Goal: Task Accomplishment & Management: Manage account settings

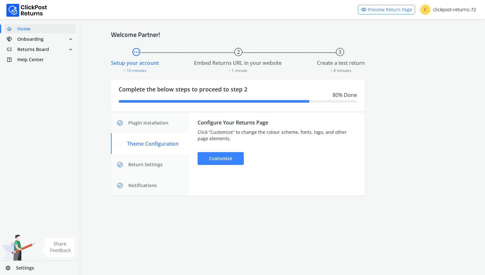
click at [47, 263] on link "settings Settings" at bounding box center [40, 268] width 80 height 14
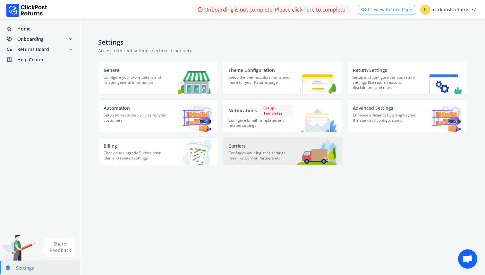
drag, startPoint x: 255, startPoint y: 109, endPoint x: 297, endPoint y: 149, distance: 59.0
click at [297, 149] on div "General Configure your store details and related general information Theme Conf…" at bounding box center [282, 113] width 369 height 103
click at [297, 149] on img at bounding box center [317, 151] width 40 height 28
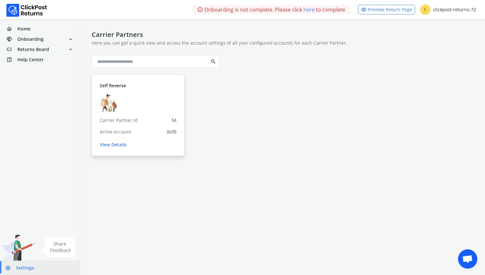
click at [116, 146] on link "View Details" at bounding box center [138, 144] width 77 height 6
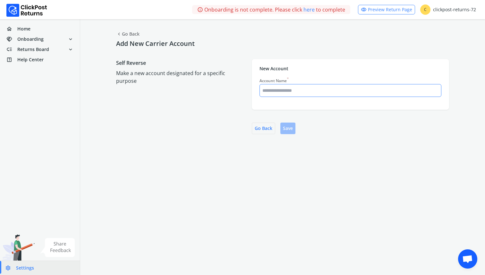
click at [279, 91] on input "Account Name *" at bounding box center [350, 91] width 181 height 12
type input "****"
click at [287, 125] on button "Save" at bounding box center [287, 128] width 15 height 12
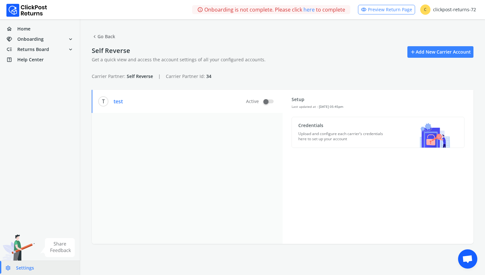
click at [303, 127] on p "Credentials" at bounding box center [342, 125] width 88 height 6
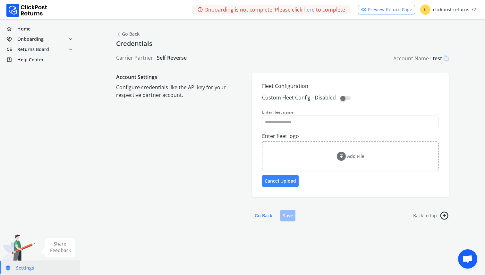
click at [121, 34] on span "chevron_left" at bounding box center [119, 33] width 6 height 9
